Goal: Check status

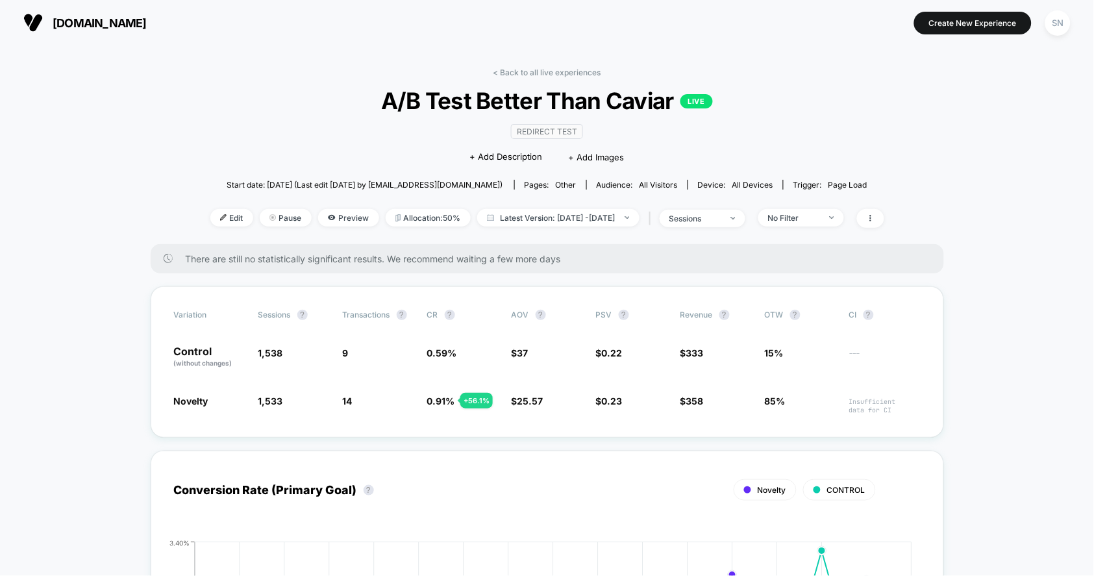
drag, startPoint x: 235, startPoint y: 114, endPoint x: 38, endPoint y: -26, distance: 241.2
click at [38, 0] on html "[DOMAIN_NAME] Create New Experience SN [DOMAIN_NAME] < Back to all live experie…" at bounding box center [547, 288] width 1094 height 576
click at [639, 219] on span "Latest Version: [DATE] - [DATE]" at bounding box center [558, 218] width 162 height 18
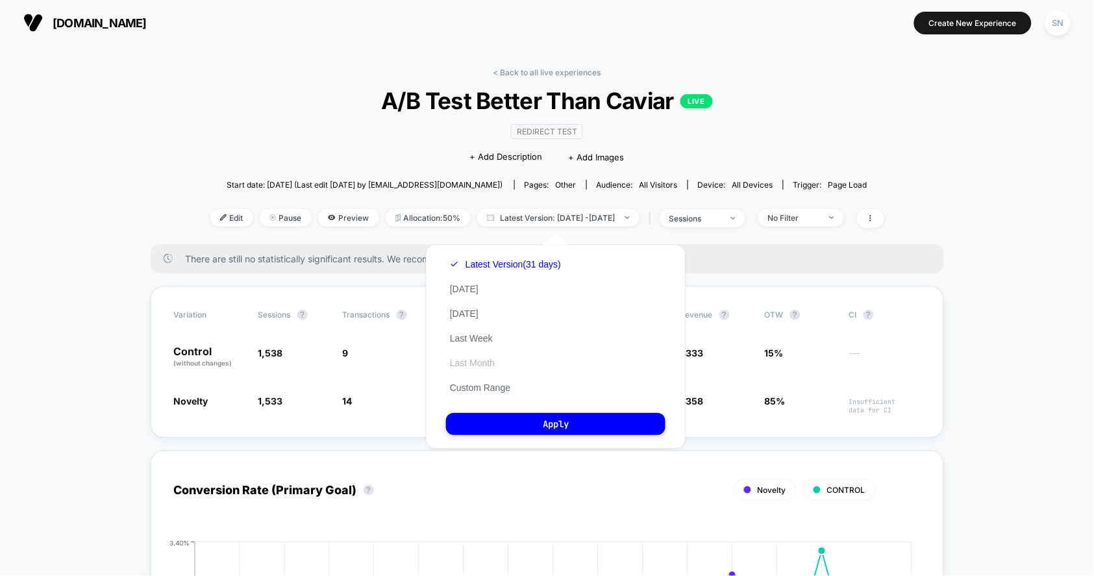
click at [486, 369] on button "Last Month" at bounding box center [472, 363] width 53 height 12
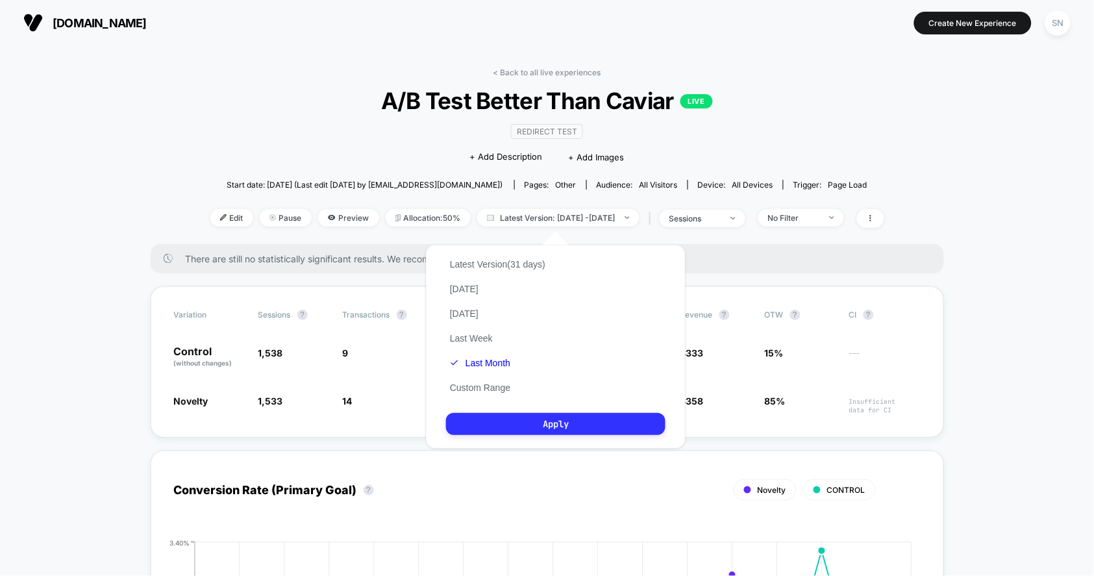
click at [526, 435] on button "Apply" at bounding box center [555, 424] width 219 height 22
